Goal: Task Accomplishment & Management: Use online tool/utility

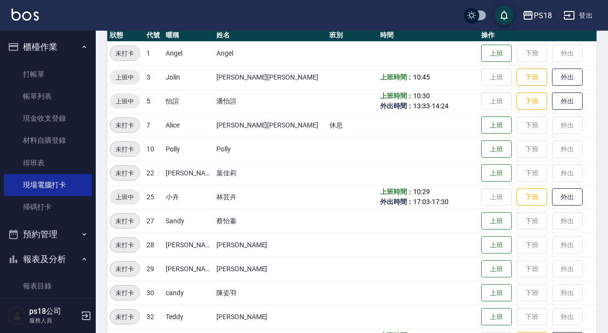
scroll to position [121, 0]
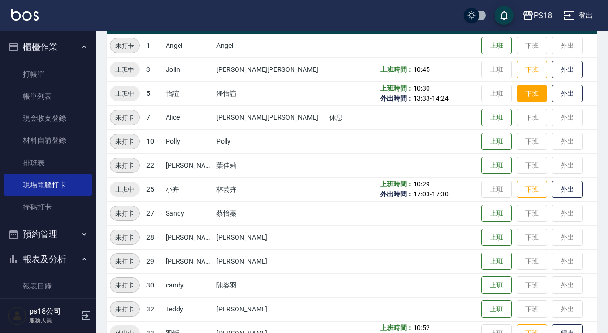
click at [517, 91] on button "下班" at bounding box center [532, 93] width 31 height 17
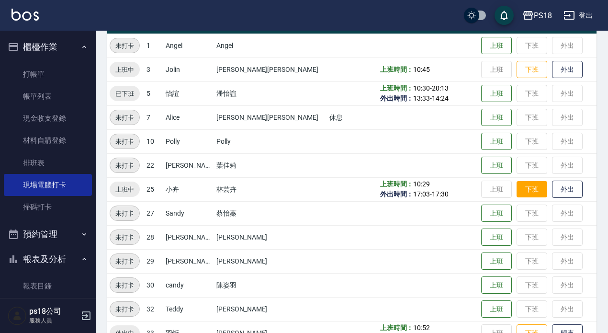
click at [517, 185] on button "下班" at bounding box center [532, 189] width 31 height 17
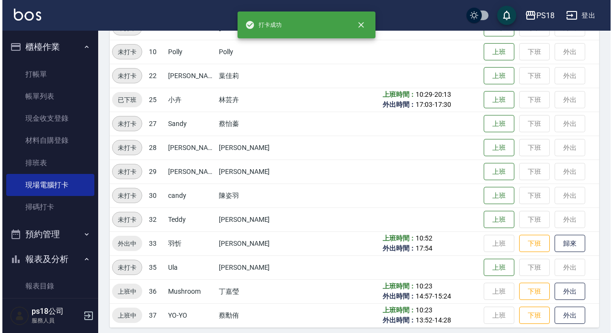
scroll to position [217, 0]
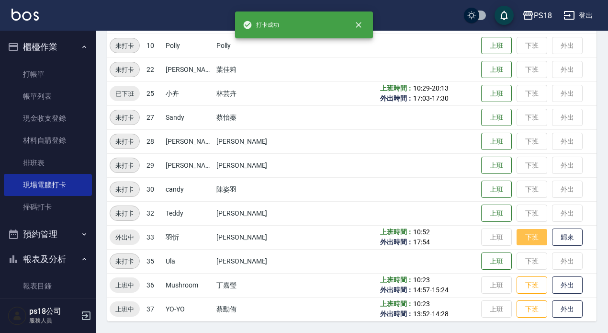
click at [517, 239] on button "下班" at bounding box center [532, 237] width 31 height 17
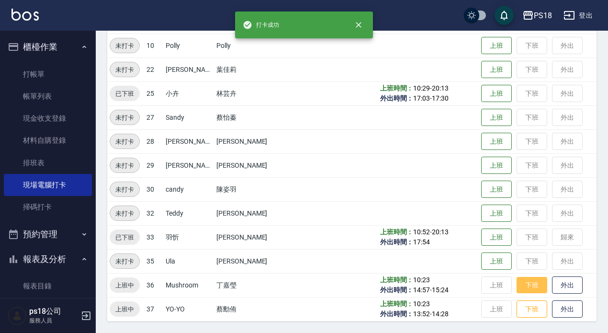
click at [521, 283] on button "下班" at bounding box center [532, 285] width 31 height 17
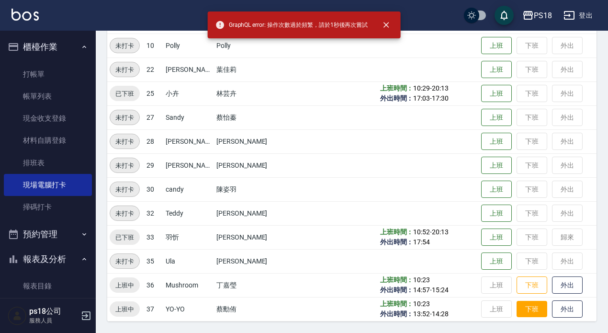
click at [517, 309] on button "下班" at bounding box center [532, 309] width 31 height 17
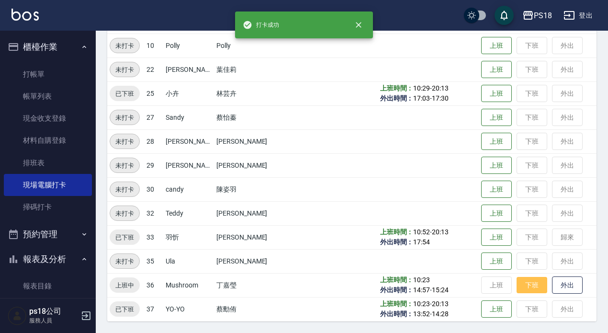
click at [517, 284] on button "下班" at bounding box center [532, 285] width 31 height 17
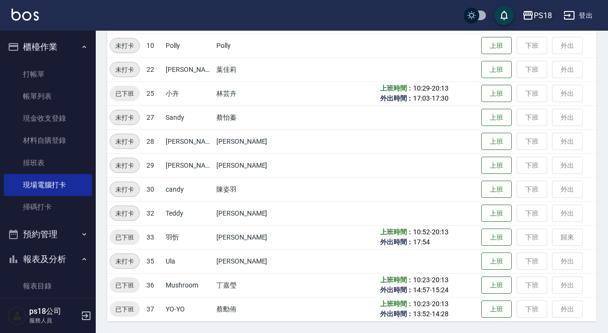
click at [543, 10] on div "PS18" at bounding box center [543, 16] width 18 height 12
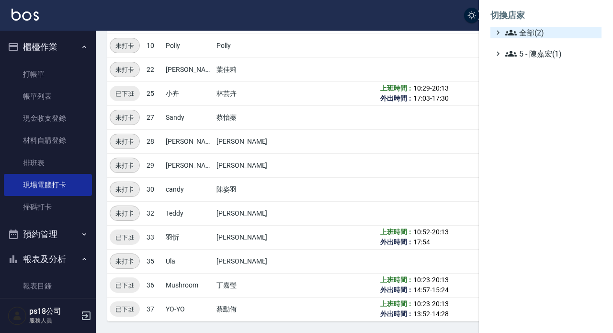
click at [536, 30] on span "全部(2)" at bounding box center [551, 32] width 92 height 11
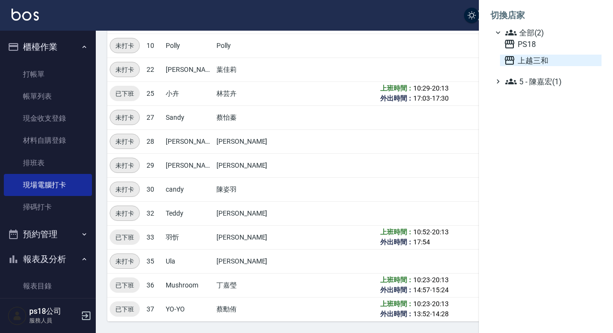
click at [539, 64] on span "上越三和" at bounding box center [551, 60] width 94 height 11
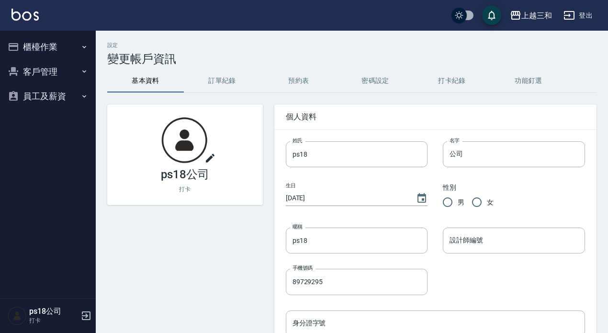
click at [48, 49] on button "櫃檯作業" at bounding box center [48, 46] width 88 height 25
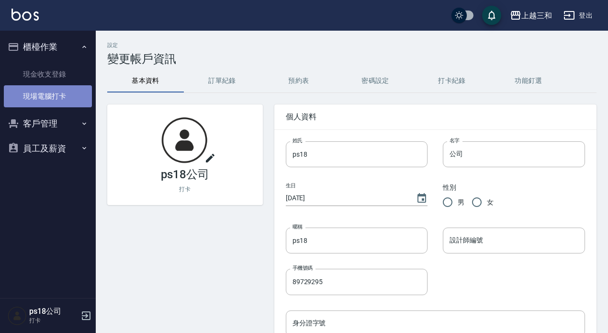
click at [34, 102] on link "現場電腦打卡" at bounding box center [48, 96] width 88 height 22
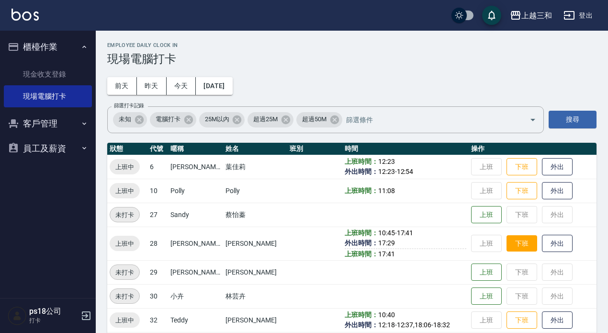
click at [514, 241] on button "下班" at bounding box center [521, 243] width 31 height 17
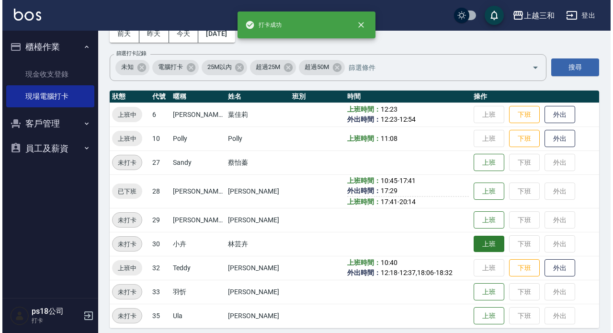
scroll to position [59, 0]
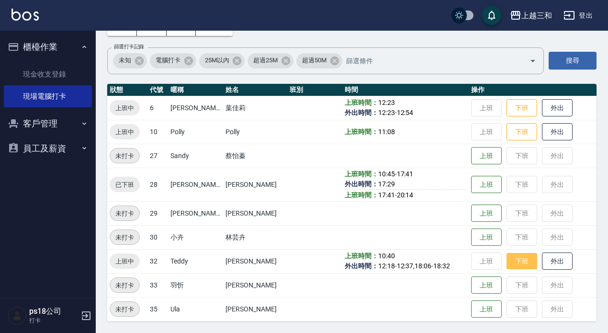
click at [512, 262] on button "下班" at bounding box center [521, 261] width 31 height 17
click at [531, 14] on div "上越三和" at bounding box center [536, 16] width 31 height 12
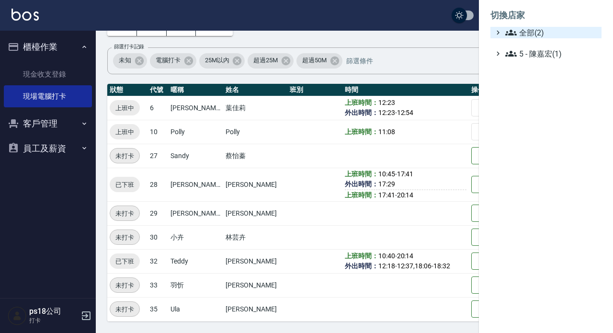
click at [530, 34] on span "全部(2)" at bounding box center [551, 32] width 92 height 11
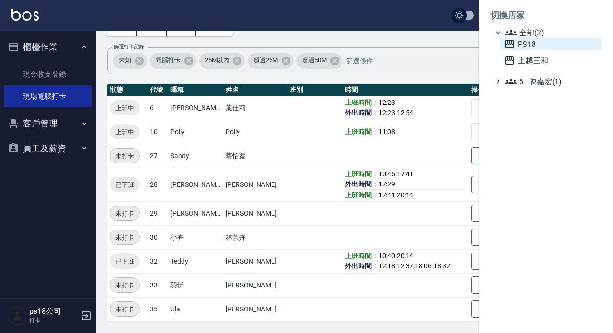
click at [536, 45] on span "PS18" at bounding box center [551, 43] width 94 height 11
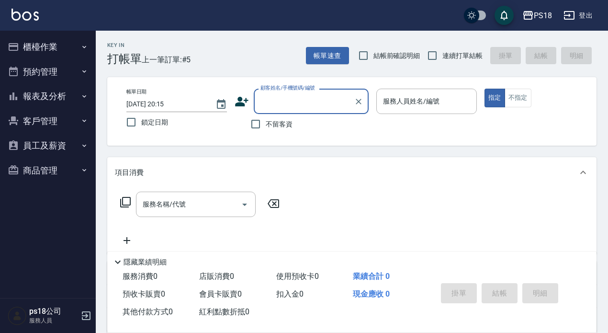
click at [49, 42] on button "櫃檯作業" at bounding box center [48, 46] width 88 height 25
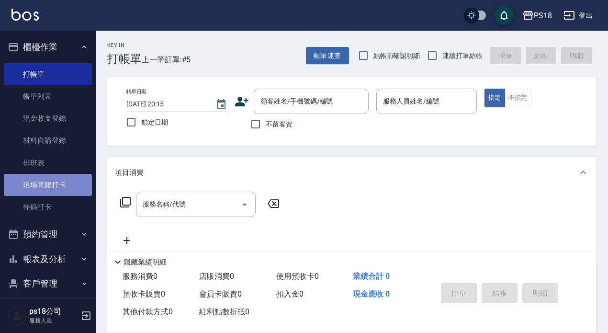
click at [49, 188] on link "現場電腦打卡" at bounding box center [48, 185] width 88 height 22
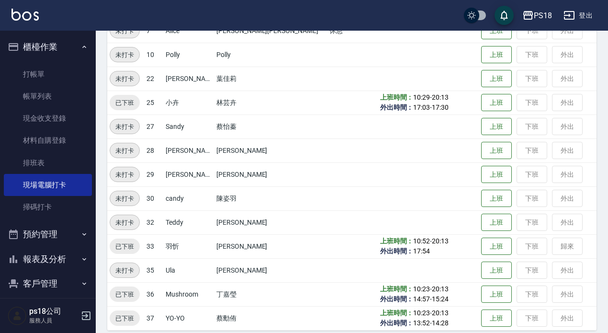
scroll to position [217, 0]
